Goal: Task Accomplishment & Management: Use online tool/utility

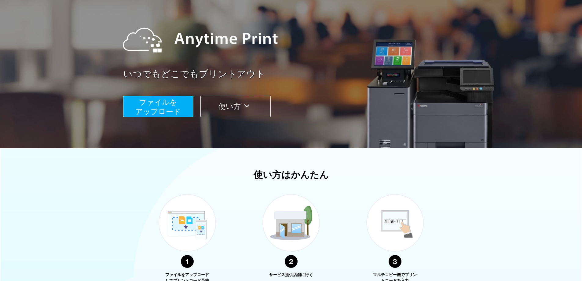
scroll to position [51, 0]
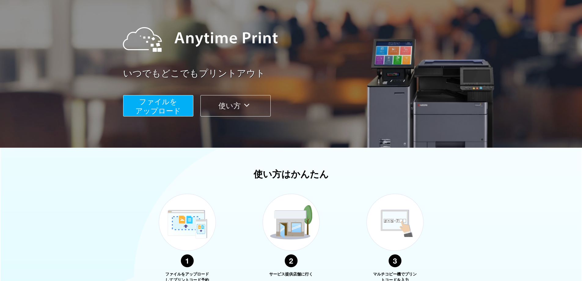
click at [150, 103] on span "ファイルを ​​アップロード" at bounding box center [158, 105] width 46 height 17
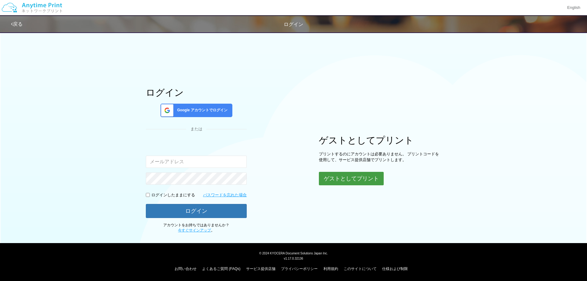
click at [353, 178] on button "ゲストとしてプリント" at bounding box center [351, 178] width 65 height 13
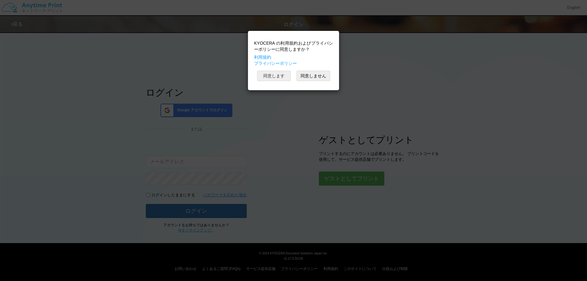
click at [280, 76] on button "同意します" at bounding box center [274, 76] width 34 height 10
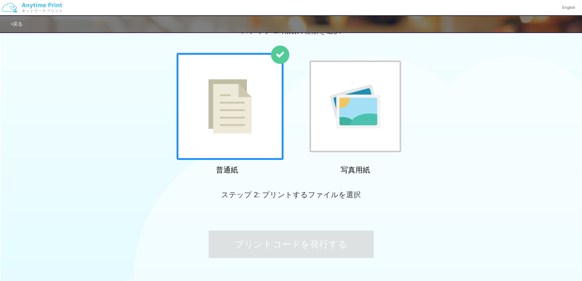
scroll to position [19, 0]
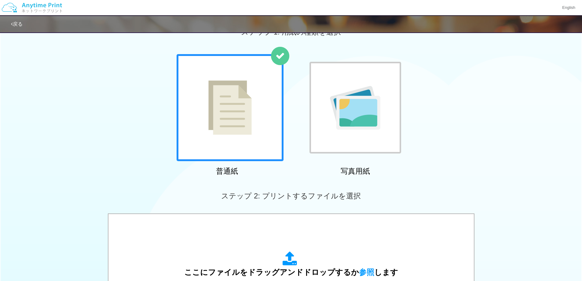
click at [237, 106] on img at bounding box center [229, 107] width 43 height 54
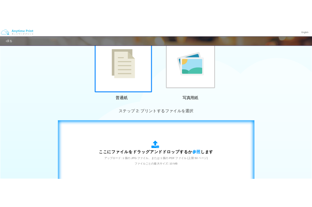
scroll to position [80, 0]
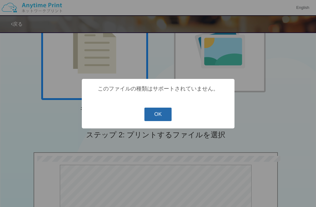
click at [166, 117] on button "OK" at bounding box center [158, 114] width 27 height 13
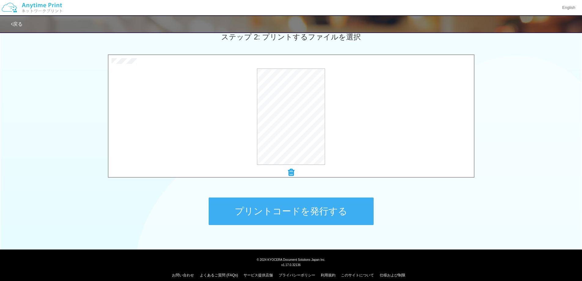
scroll to position [184, 0]
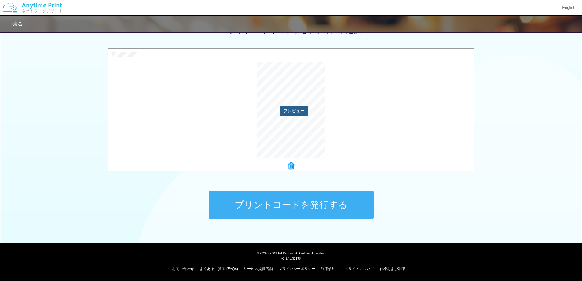
click at [291, 110] on button "プレビュー" at bounding box center [294, 111] width 29 height 10
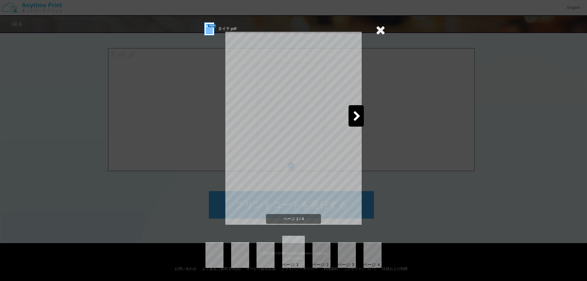
click at [359, 115] on icon at bounding box center [357, 116] width 8 height 11
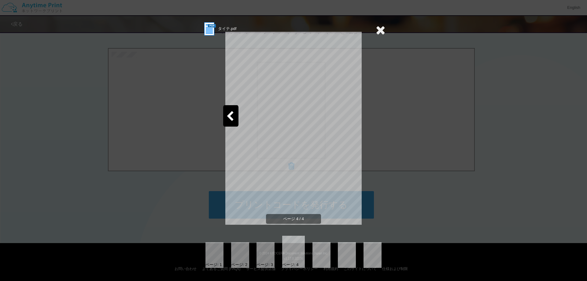
click at [382, 30] on icon at bounding box center [379, 30] width 9 height 12
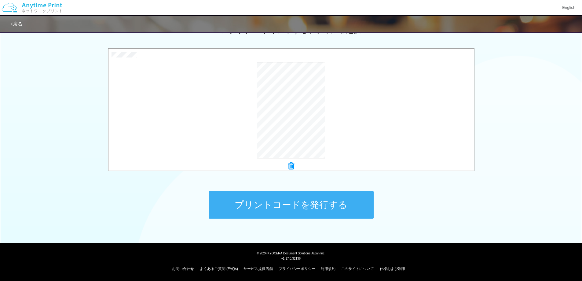
click at [313, 198] on button "プリントコードを発行する" at bounding box center [291, 204] width 165 height 27
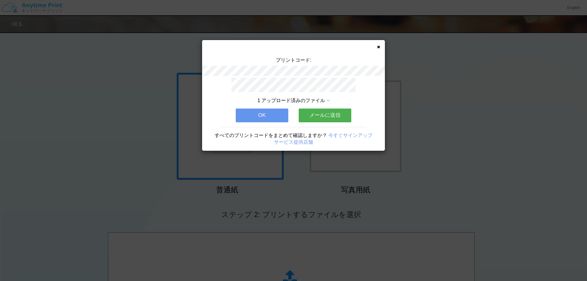
click at [380, 46] on div "プリントコード: 1 アップロード済みのファイル OK メールに送信 すべてのプリントコードをまとめて確認しますか？ 今すぐサインアップ サービス提供店舗" at bounding box center [293, 95] width 183 height 111
click at [379, 48] on icon at bounding box center [378, 47] width 3 height 4
